Goal: Book appointment/travel/reservation

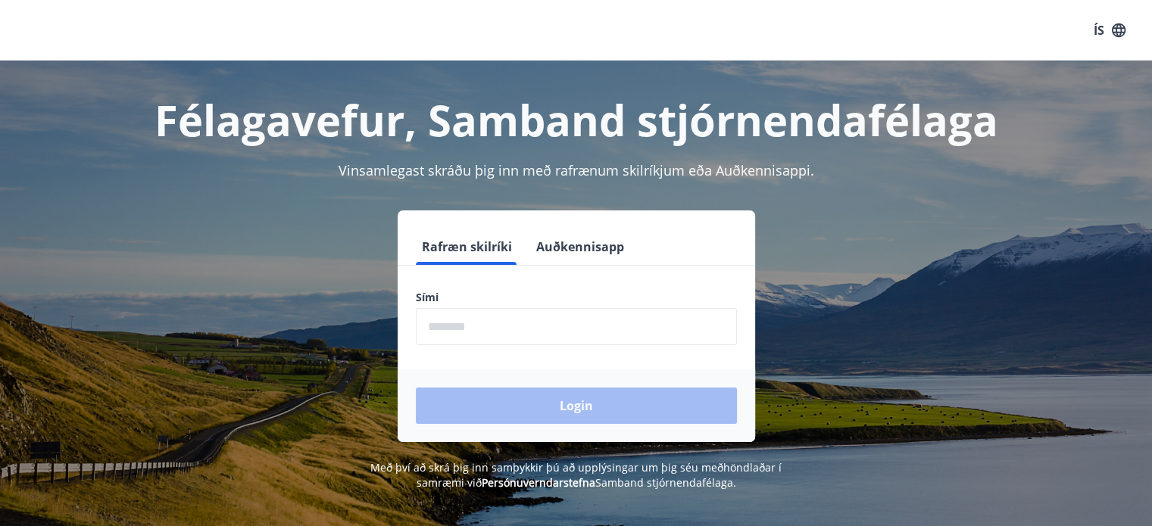
click at [633, 338] on input "phone" at bounding box center [576, 326] width 321 height 37
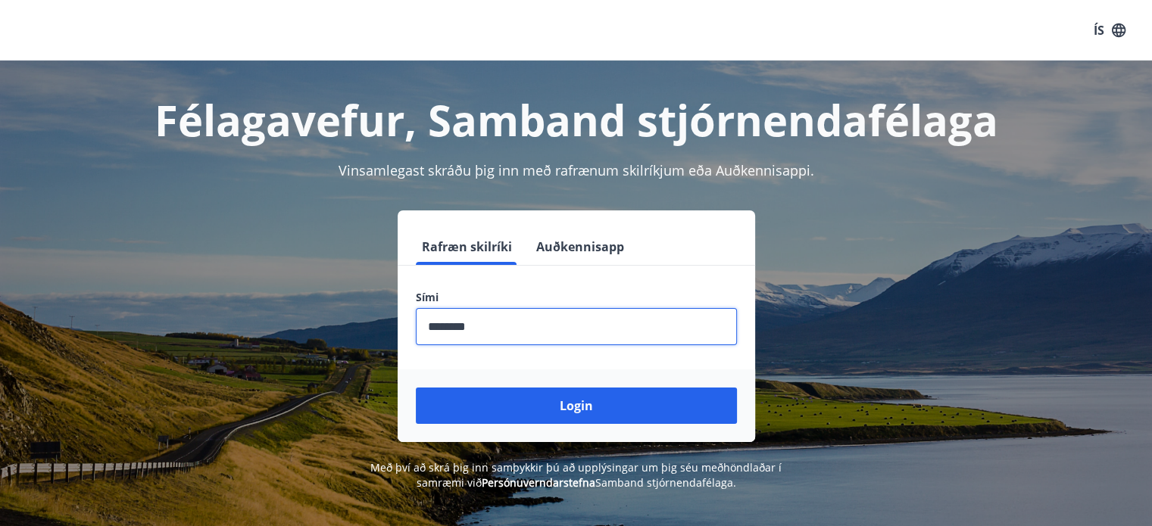
type input "********"
click at [416, 388] on button "Login" at bounding box center [576, 406] width 321 height 36
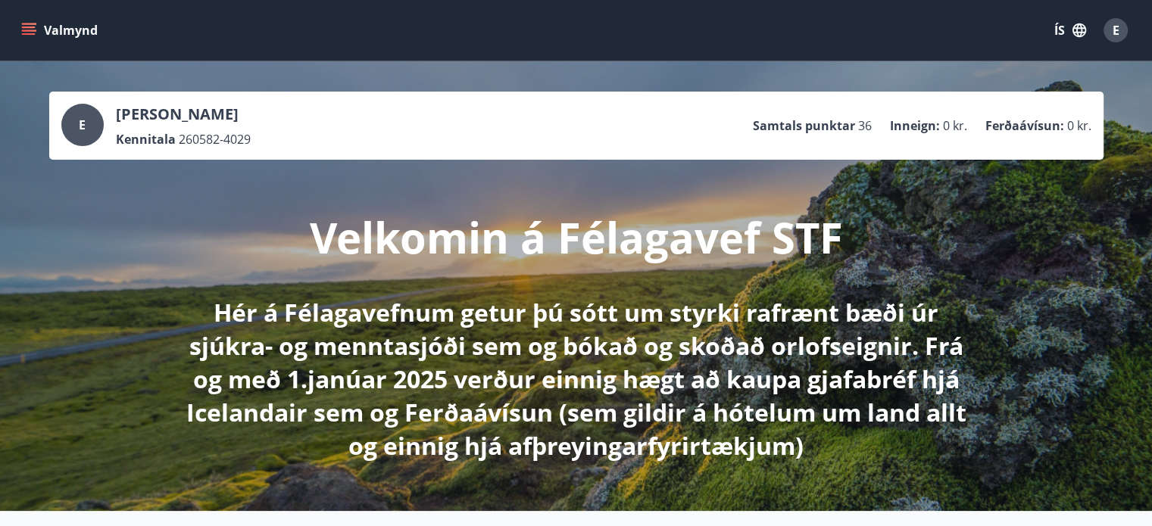
click at [36, 31] on icon "menu" at bounding box center [30, 31] width 17 height 2
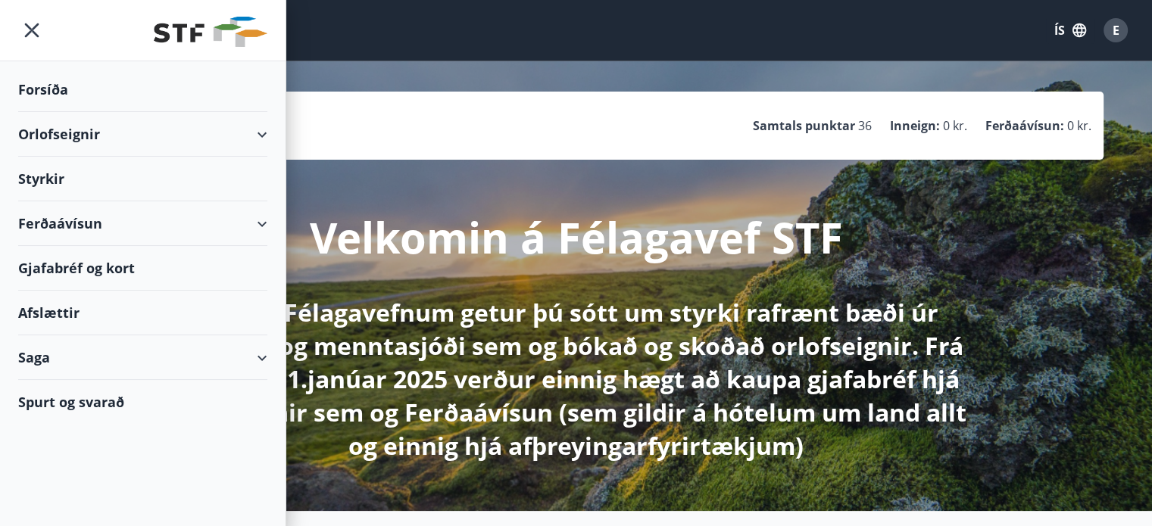
click at [63, 128] on div "Orlofseignir" at bounding box center [142, 134] width 249 height 45
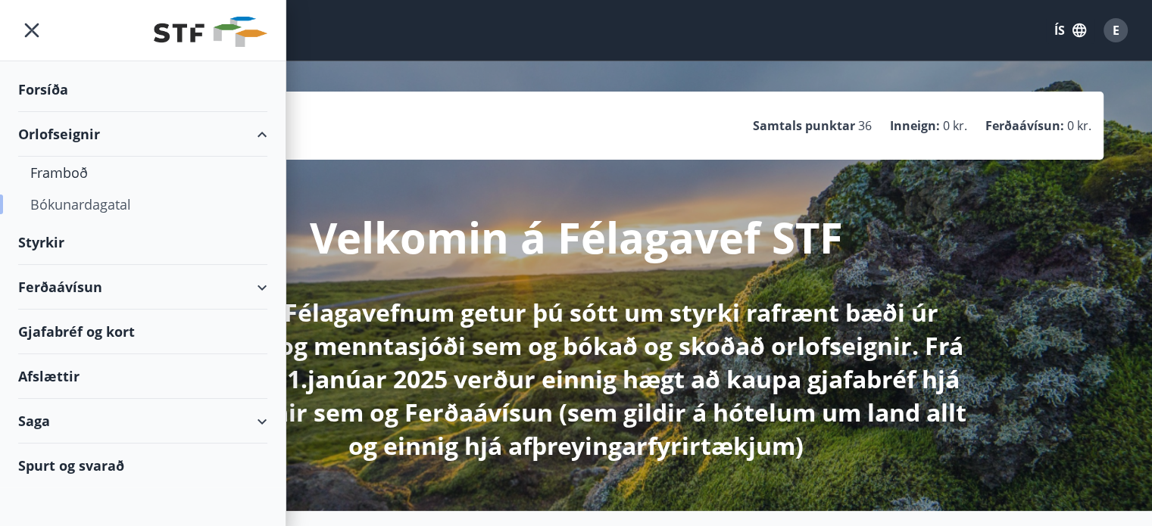
click at [76, 203] on div "Bókunardagatal" at bounding box center [142, 205] width 225 height 32
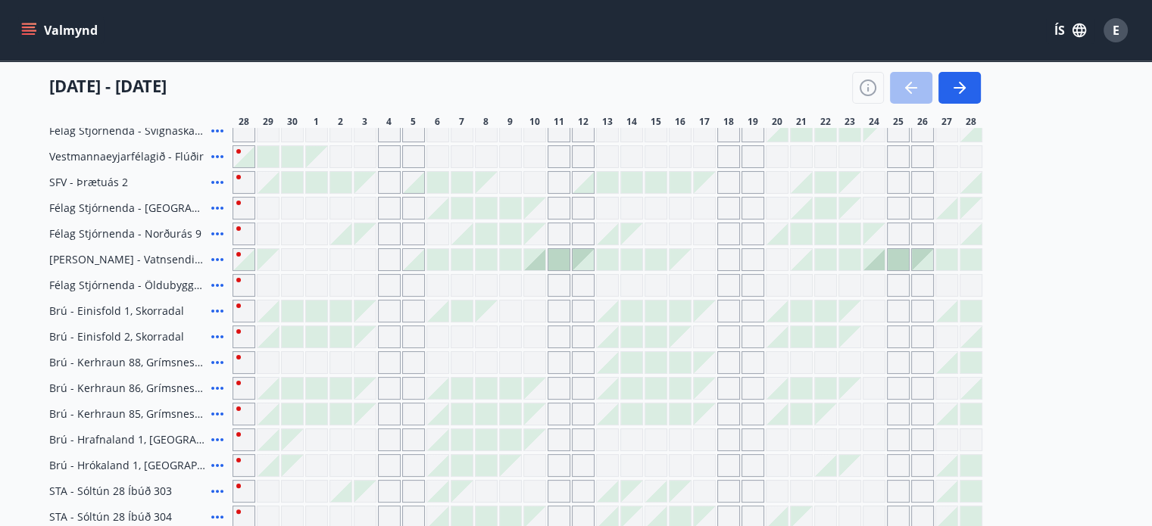
scroll to position [232, 0]
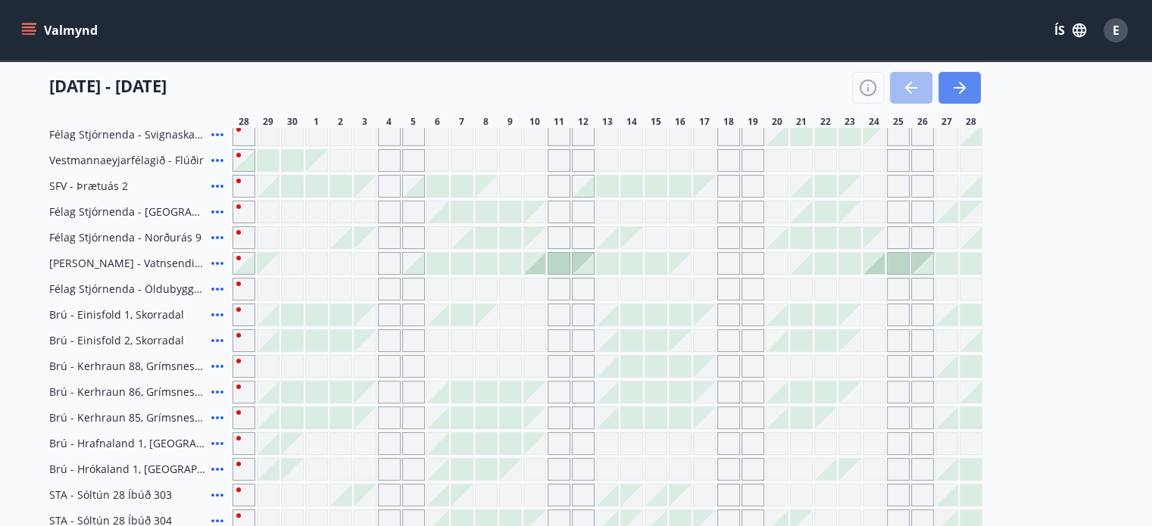
click at [958, 86] on icon "button" at bounding box center [959, 88] width 18 height 18
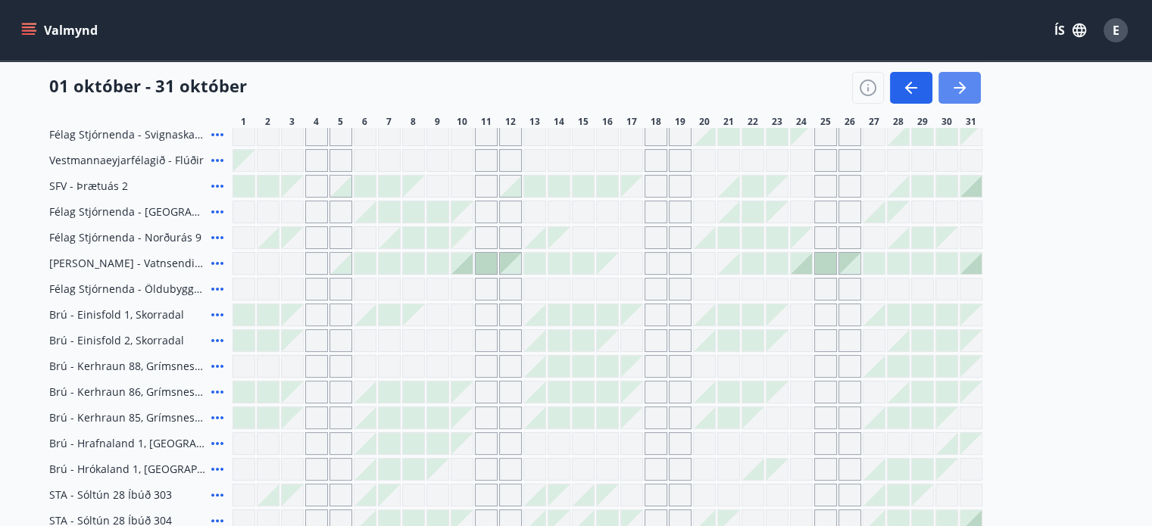
click at [962, 93] on icon "button" at bounding box center [959, 88] width 18 height 18
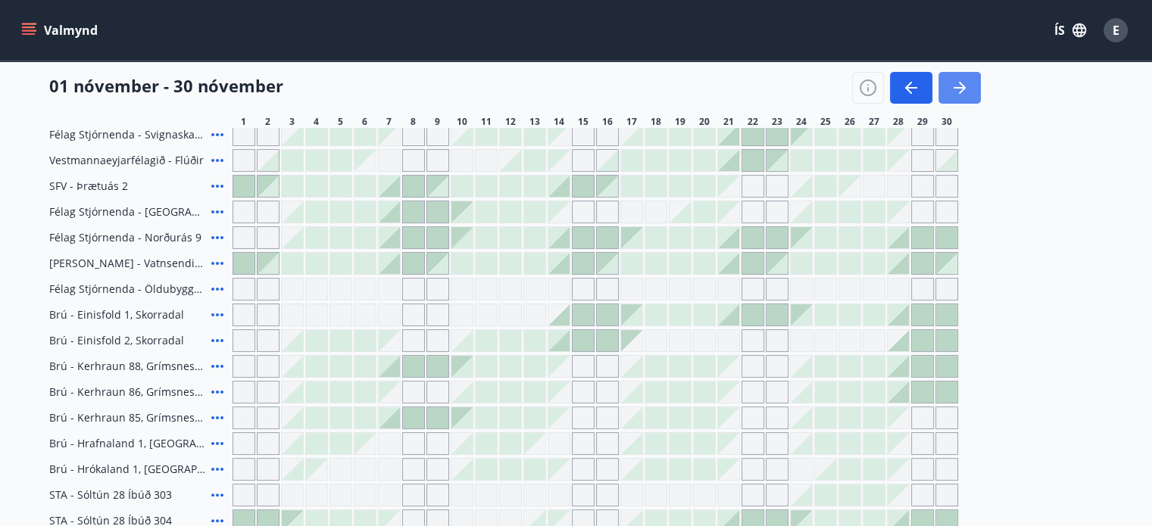
click at [965, 92] on icon "button" at bounding box center [959, 88] width 18 height 18
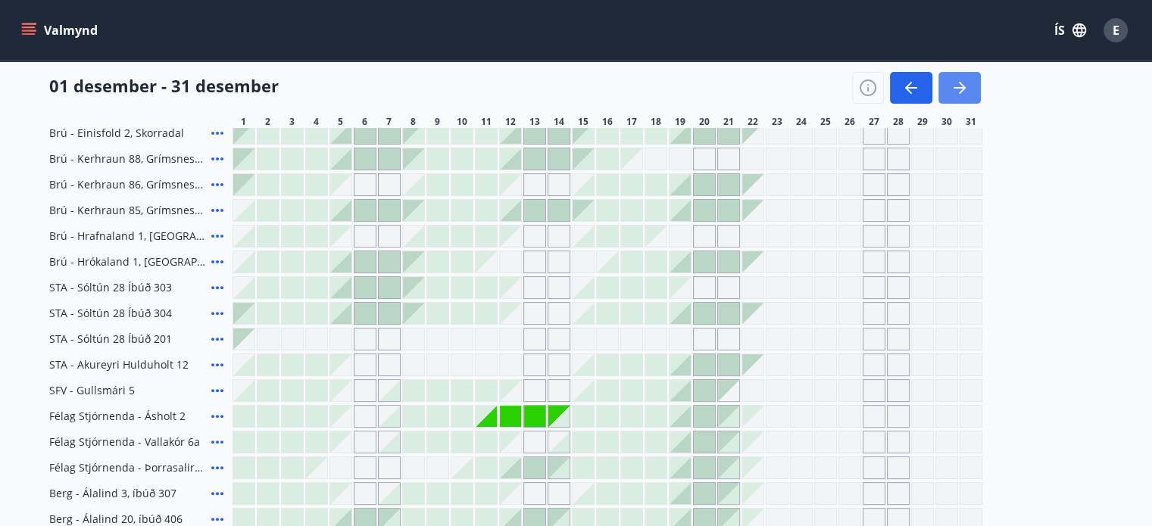
scroll to position [438, 0]
click at [890, 79] on button "button" at bounding box center [911, 88] width 42 height 32
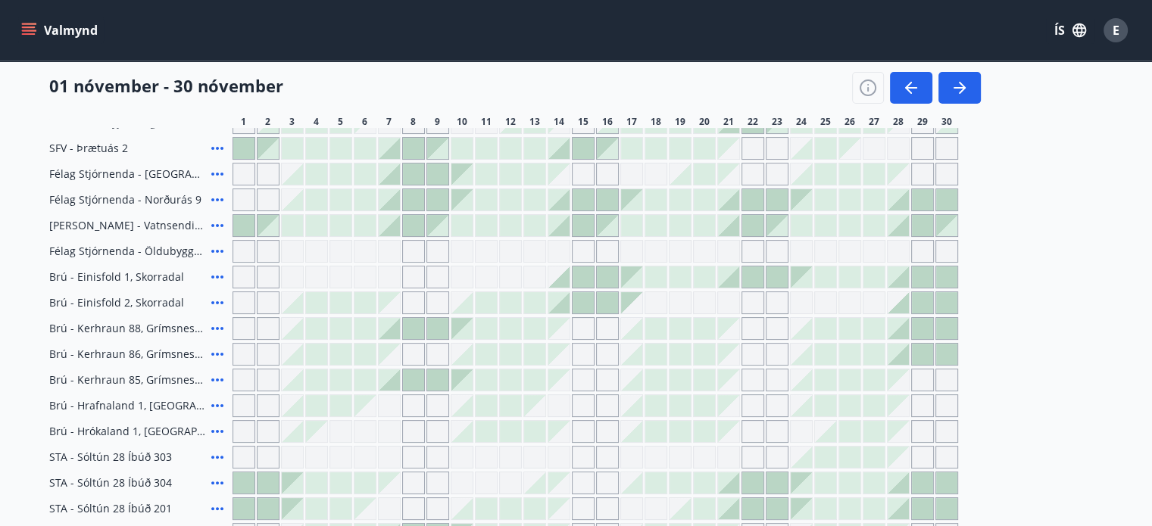
scroll to position [0, 0]
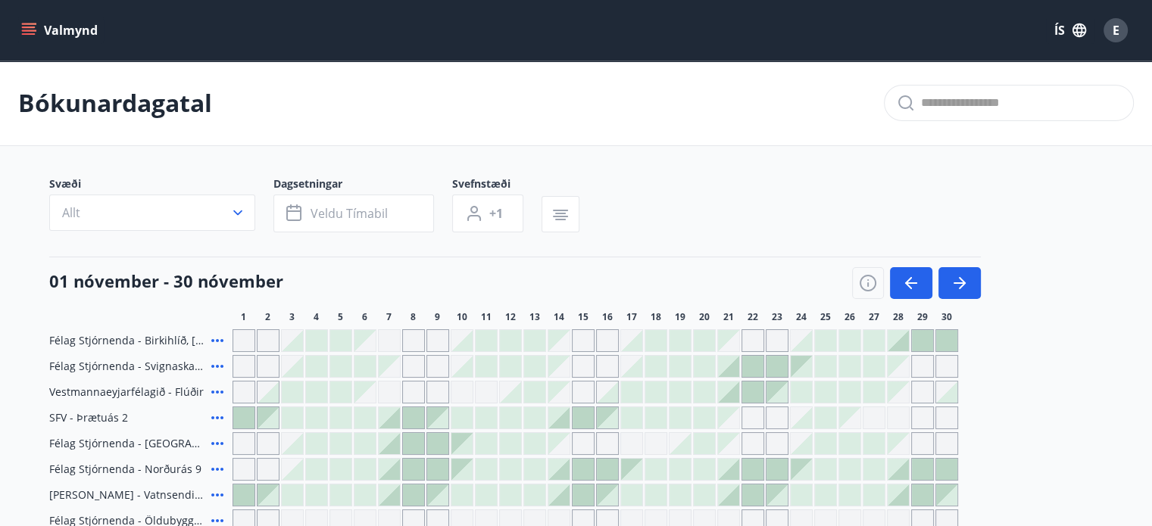
click at [45, 23] on button "Valmynd" at bounding box center [61, 30] width 86 height 27
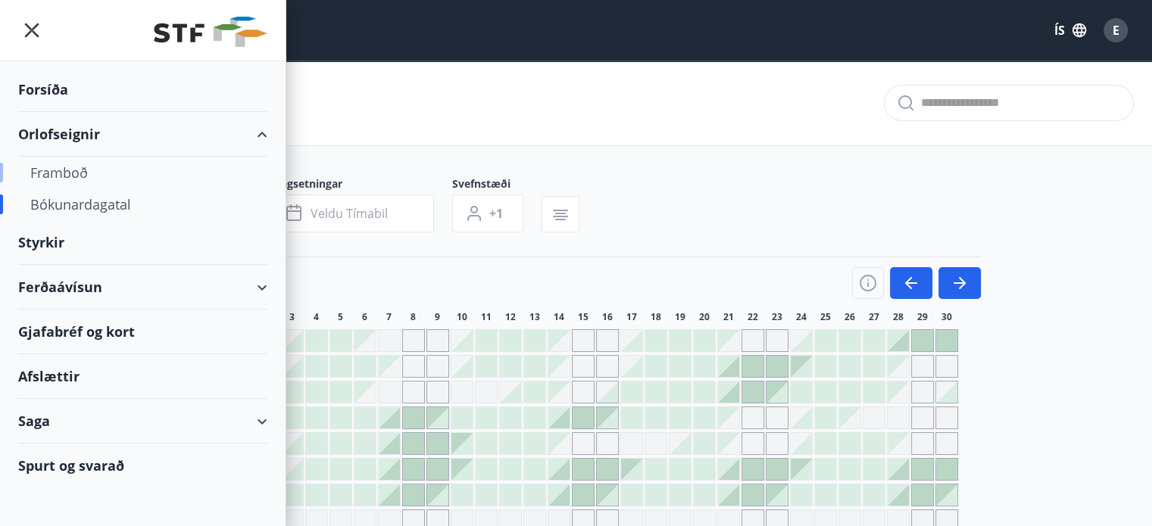
click at [83, 175] on div "Framboð" at bounding box center [142, 173] width 225 height 32
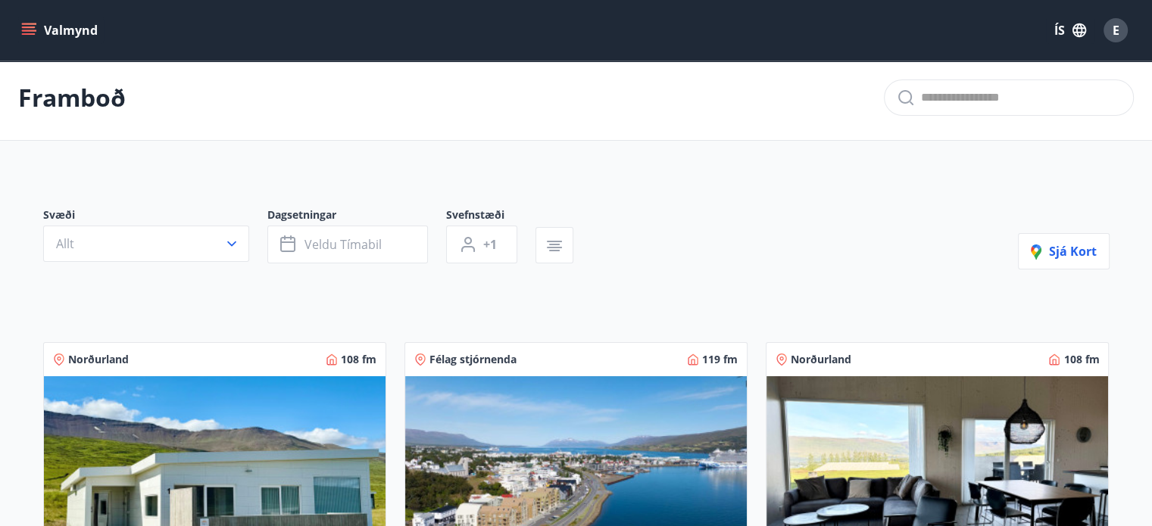
scroll to position [6, 0]
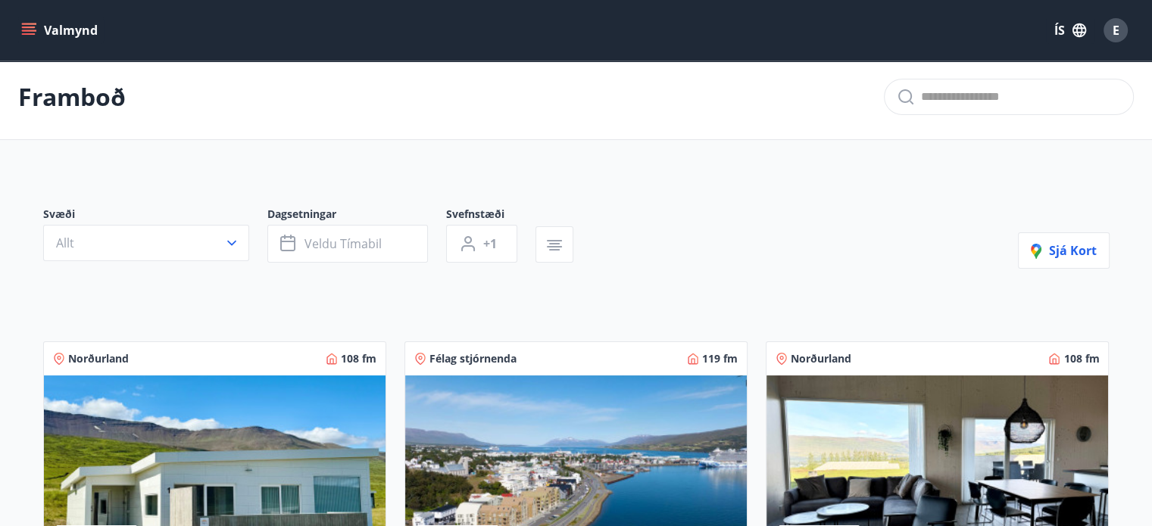
click at [51, 34] on button "Valmynd" at bounding box center [61, 30] width 86 height 27
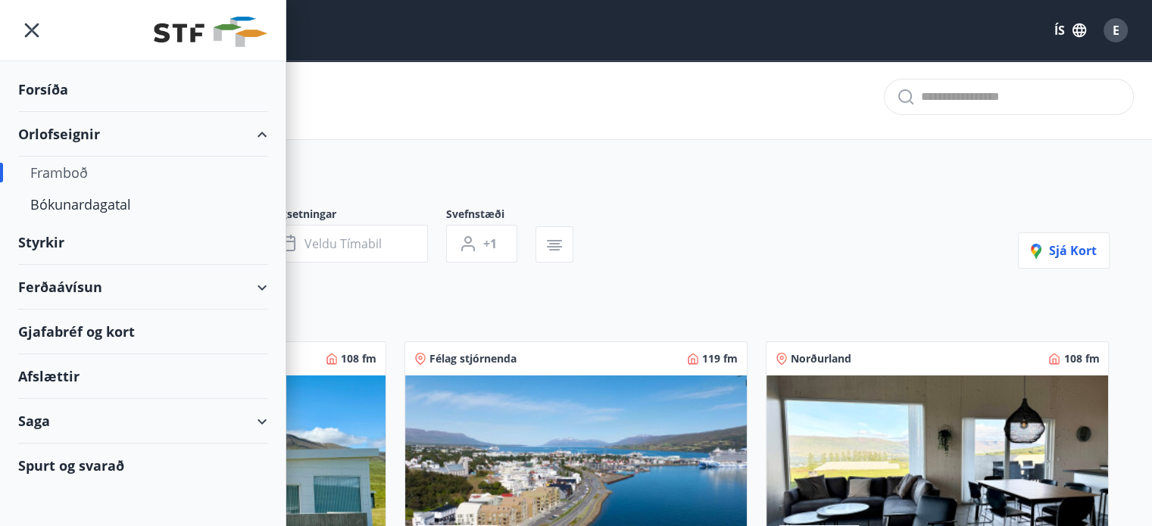
click at [48, 86] on div "Forsíða" at bounding box center [142, 89] width 249 height 45
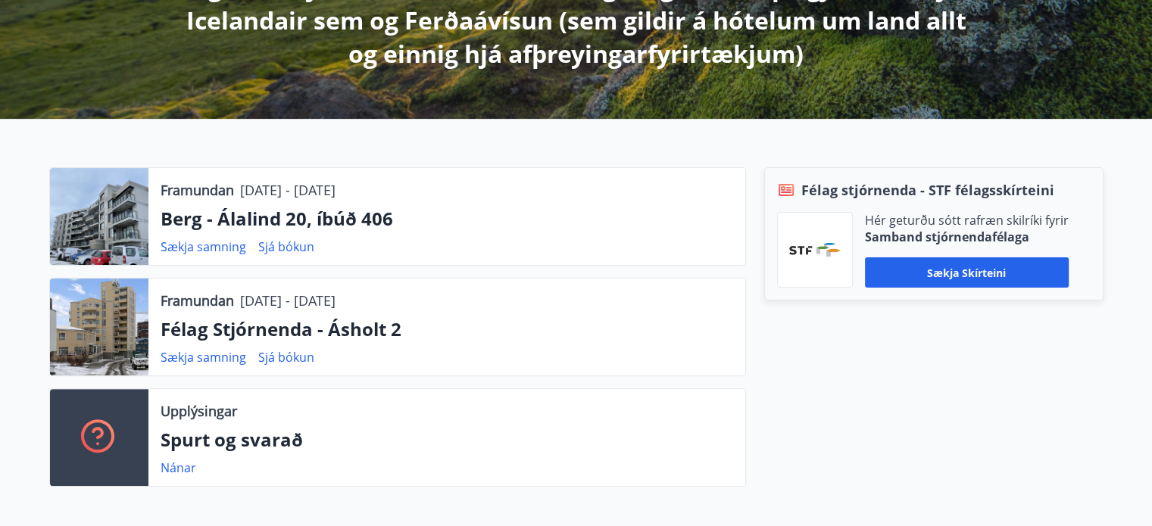
scroll to position [393, 0]
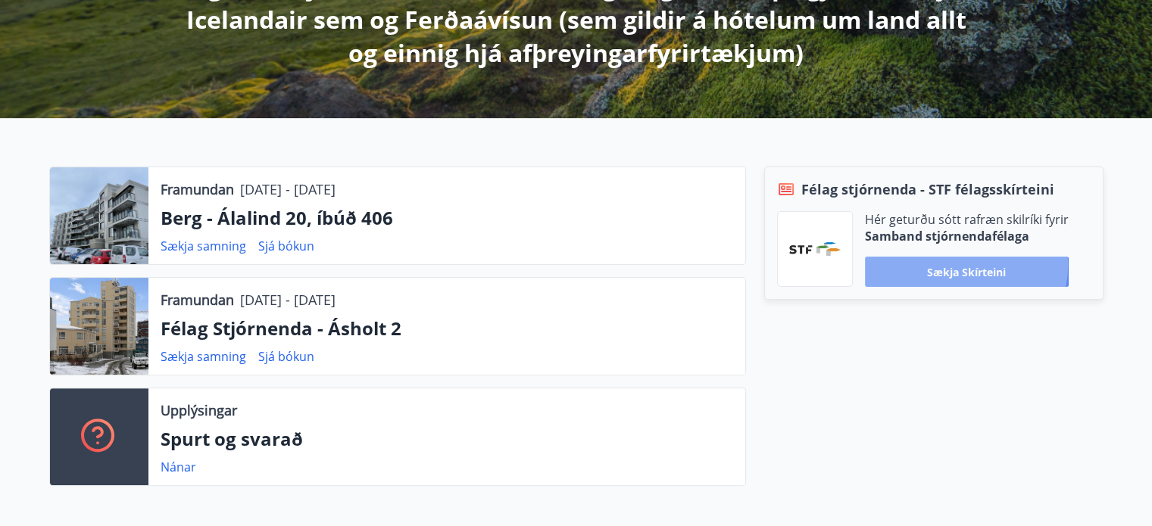
click at [961, 265] on button "Sækja skírteini" at bounding box center [967, 272] width 204 height 30
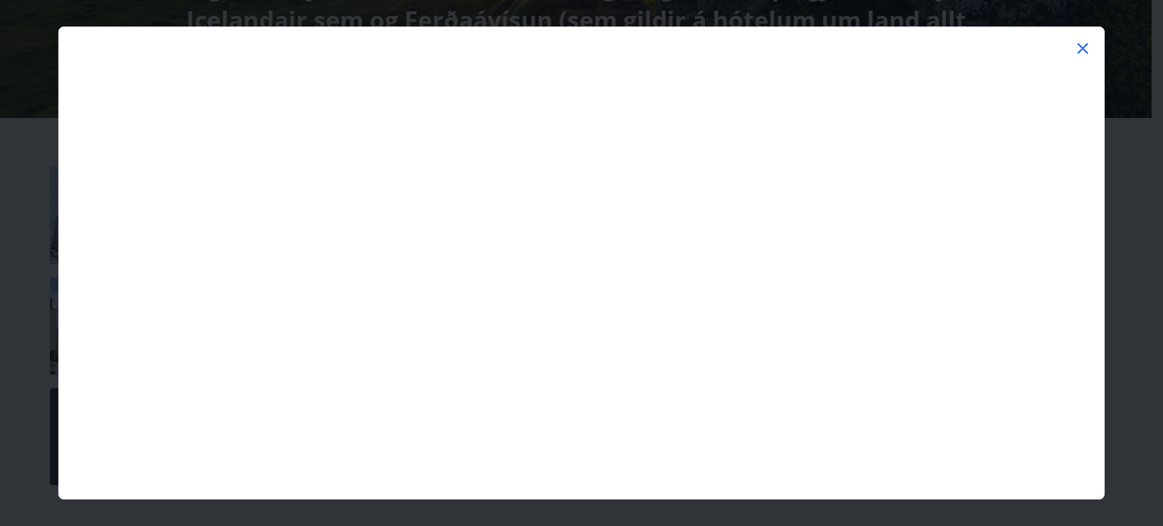
click at [1083, 42] on icon at bounding box center [1083, 48] width 18 height 18
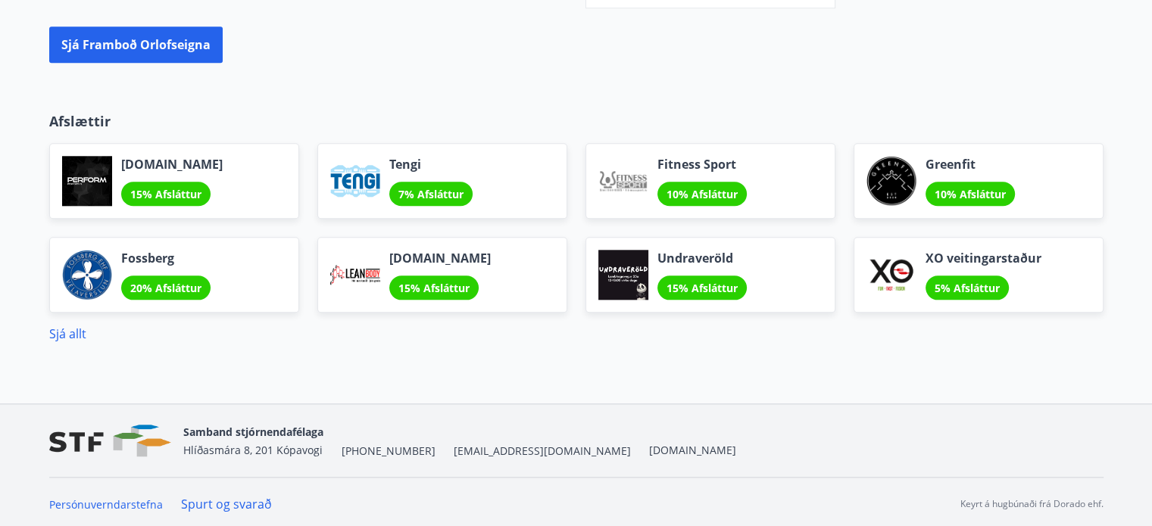
scroll to position [1529, 0]
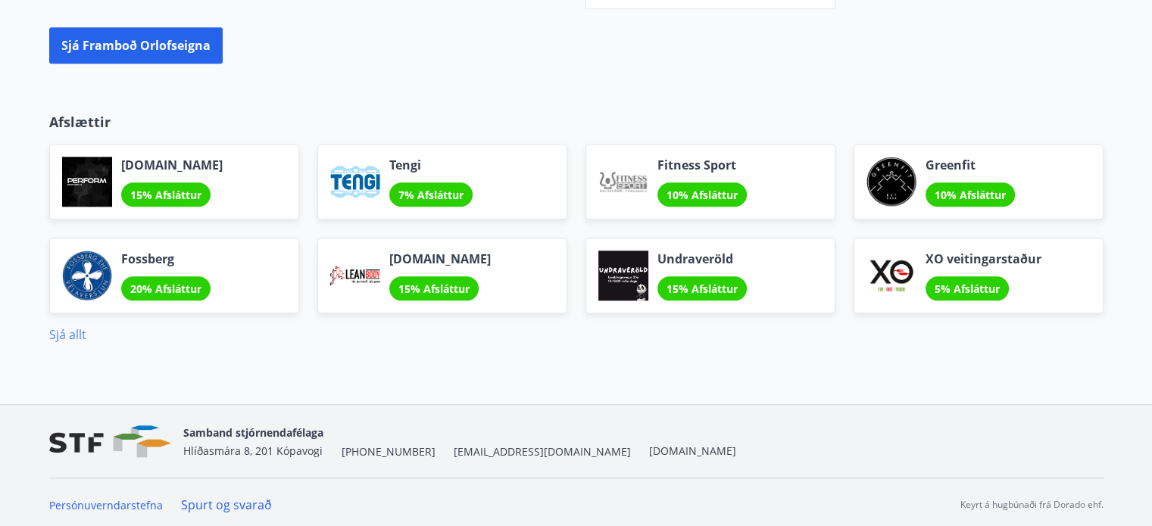
click at [79, 331] on link "Sjá allt" at bounding box center [67, 334] width 37 height 17
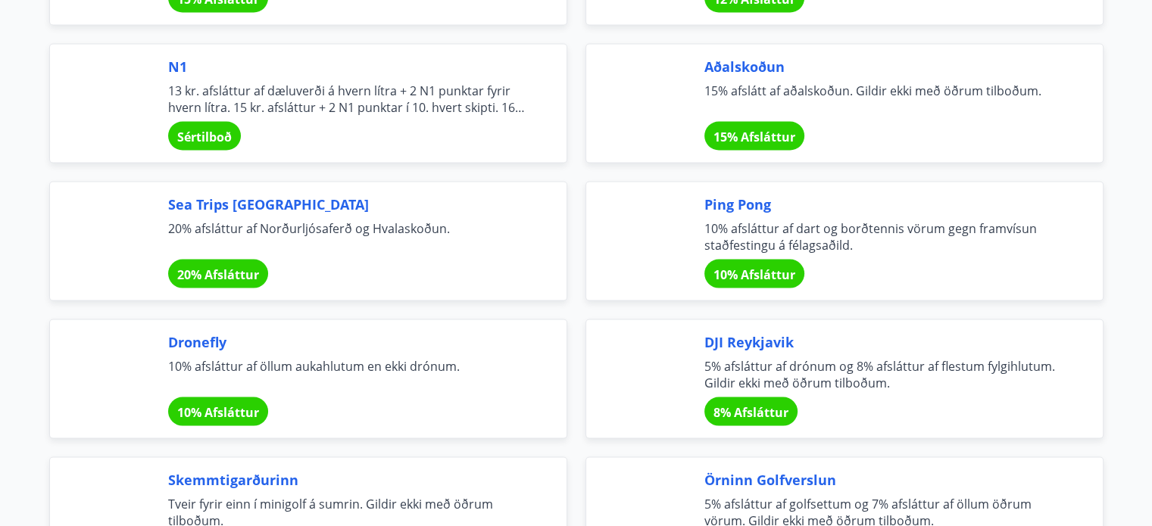
scroll to position [3046, 0]
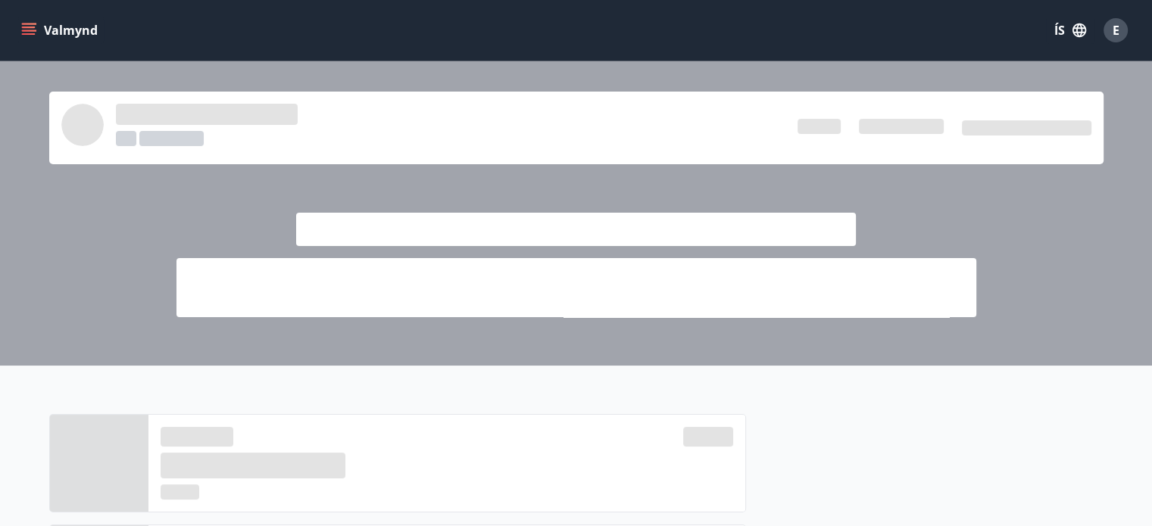
click at [45, 25] on button "Valmynd" at bounding box center [61, 30] width 86 height 27
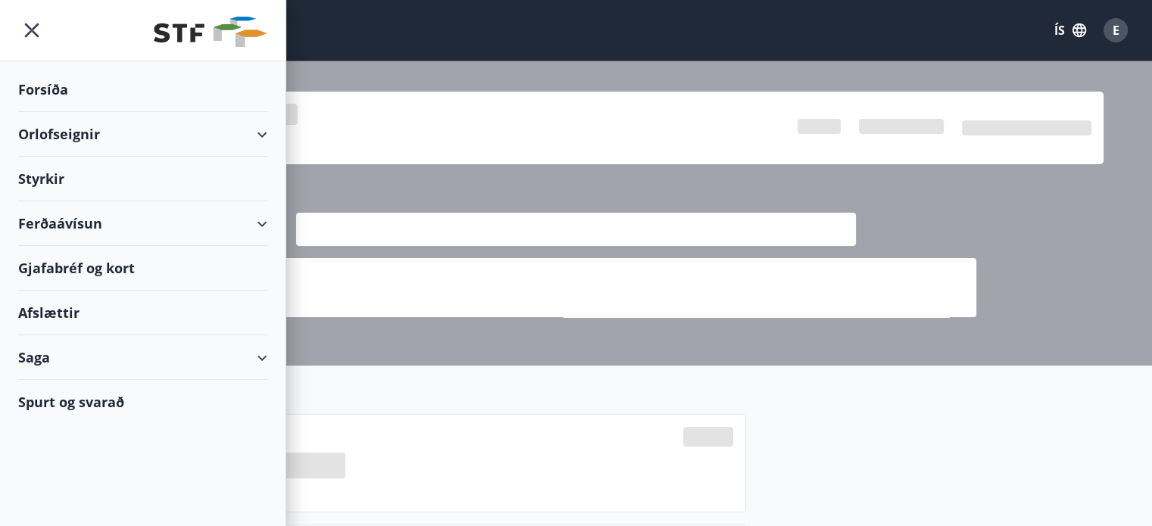
click at [95, 137] on div "Orlofseignir" at bounding box center [142, 134] width 249 height 45
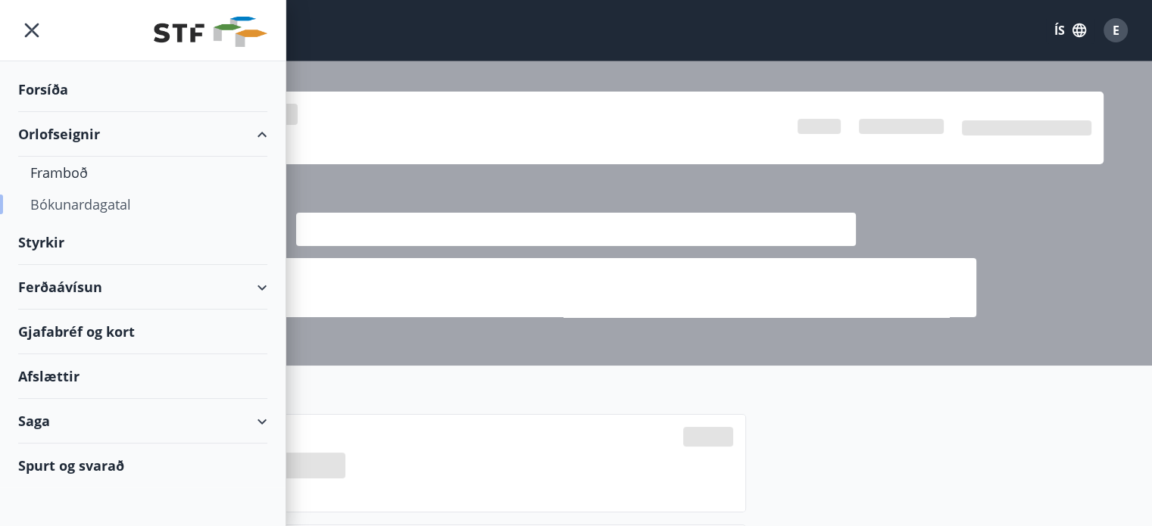
click at [92, 205] on div "Bókunardagatal" at bounding box center [142, 205] width 225 height 32
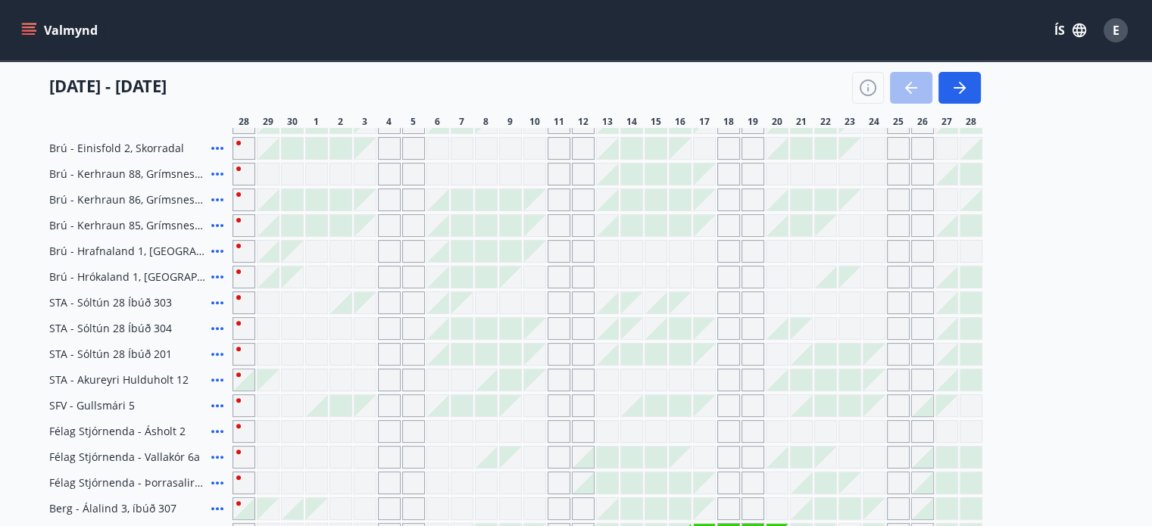
scroll to position [419, 0]
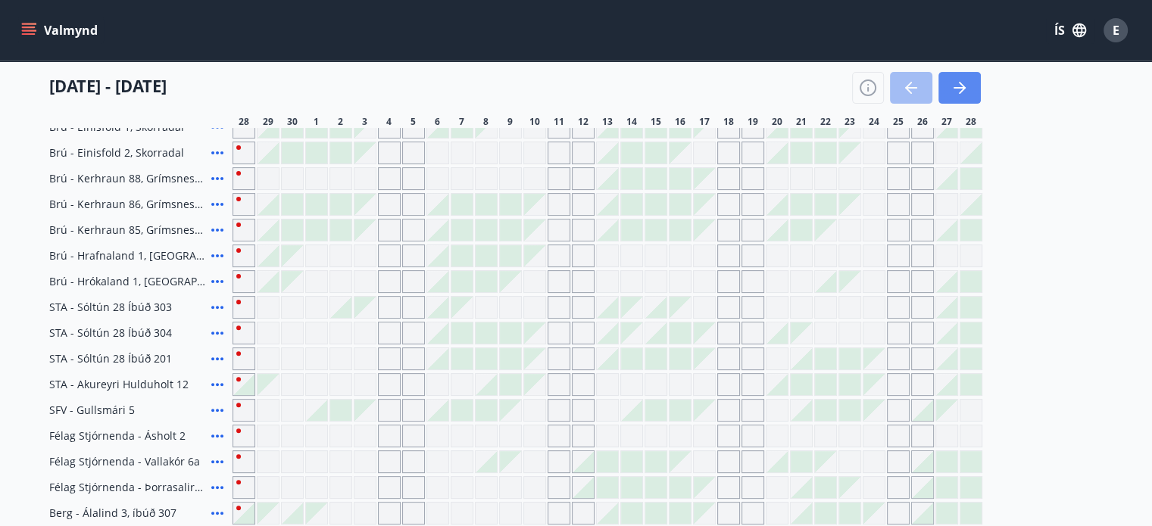
click at [966, 80] on icon "button" at bounding box center [959, 88] width 18 height 18
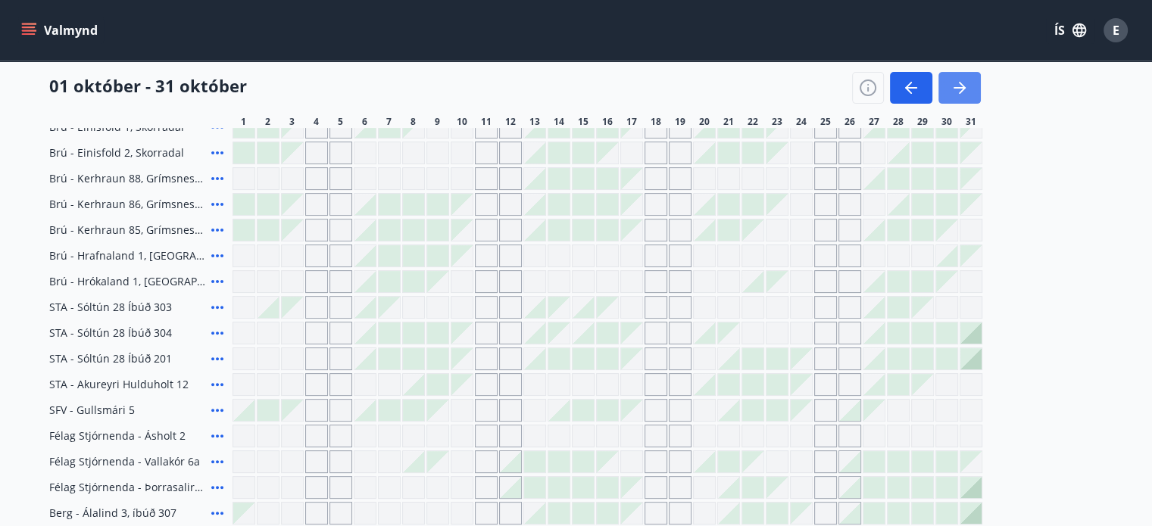
click at [966, 80] on icon "button" at bounding box center [959, 88] width 18 height 18
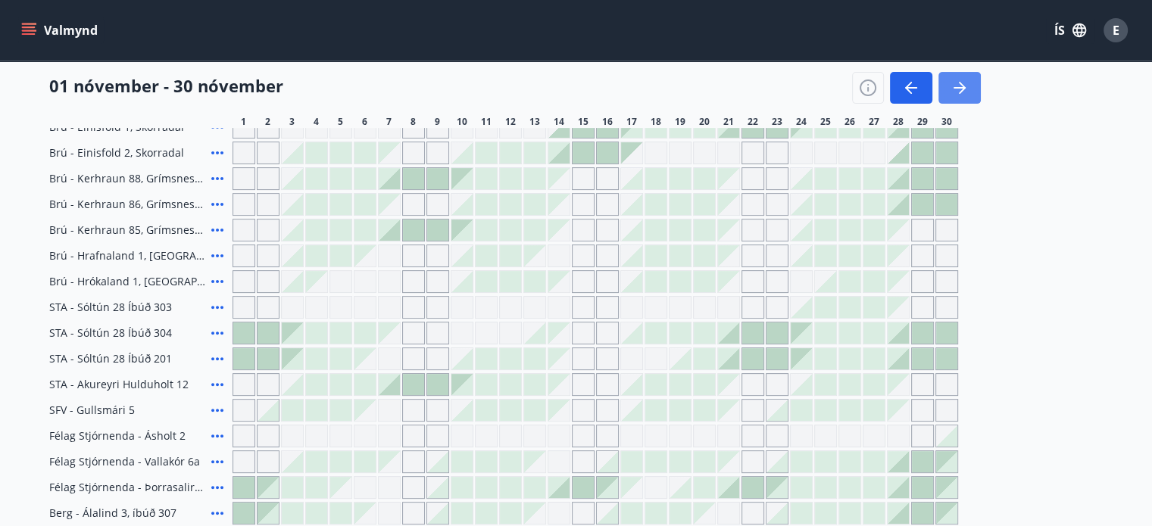
click at [966, 80] on icon "button" at bounding box center [959, 88] width 18 height 18
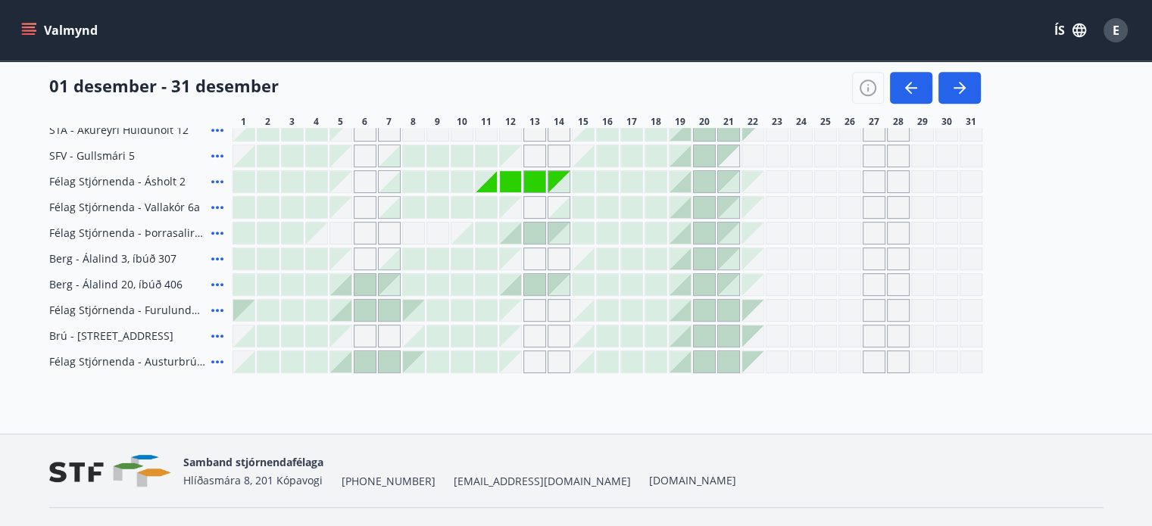
scroll to position [708, 0]
